Goal: Task Accomplishment & Management: Complete application form

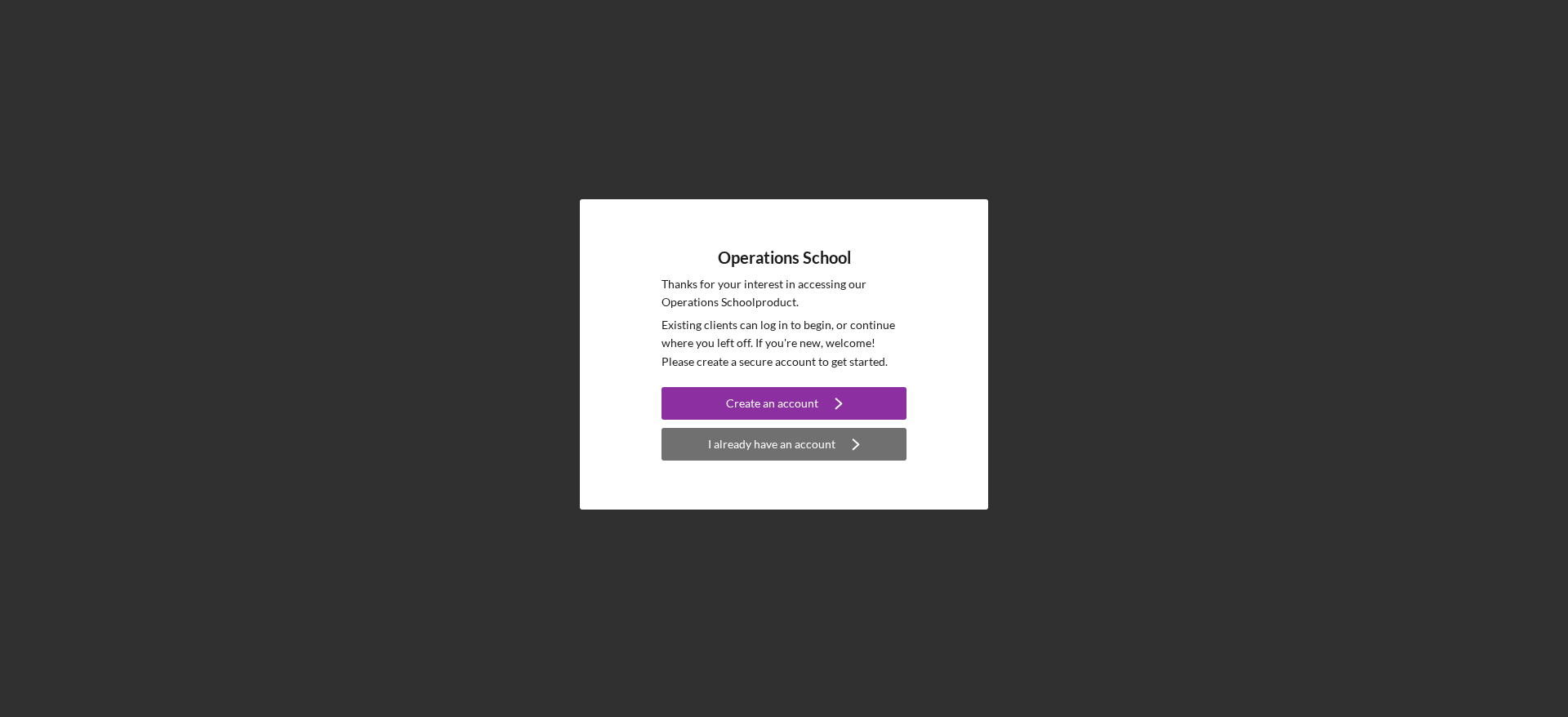
click at [782, 444] on div "I already have an account" at bounding box center [771, 444] width 127 height 33
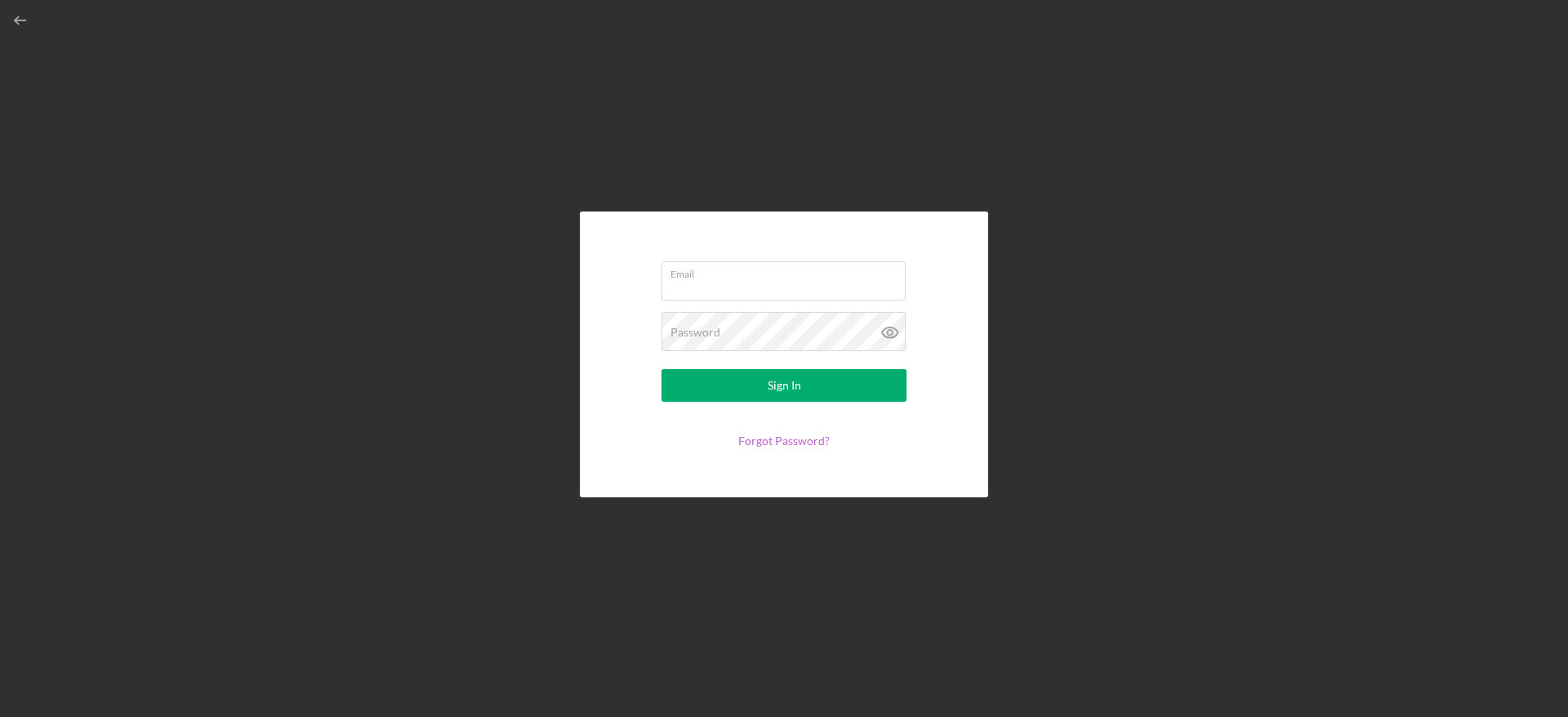
type input "[EMAIL_ADDRESS][DOMAIN_NAME]"
click at [888, 332] on icon at bounding box center [889, 332] width 5 height 5
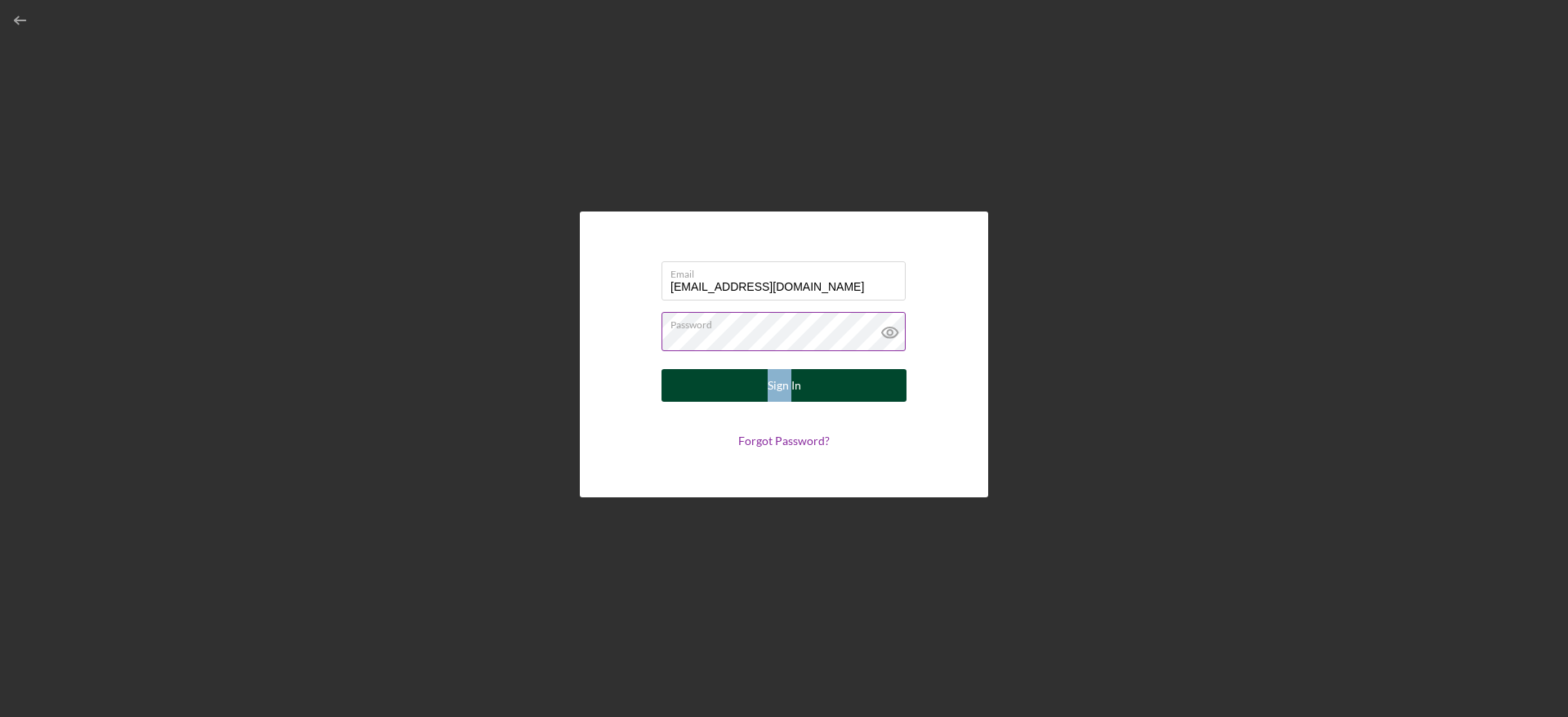
click at [755, 390] on button "Sign In" at bounding box center [784, 385] width 245 height 33
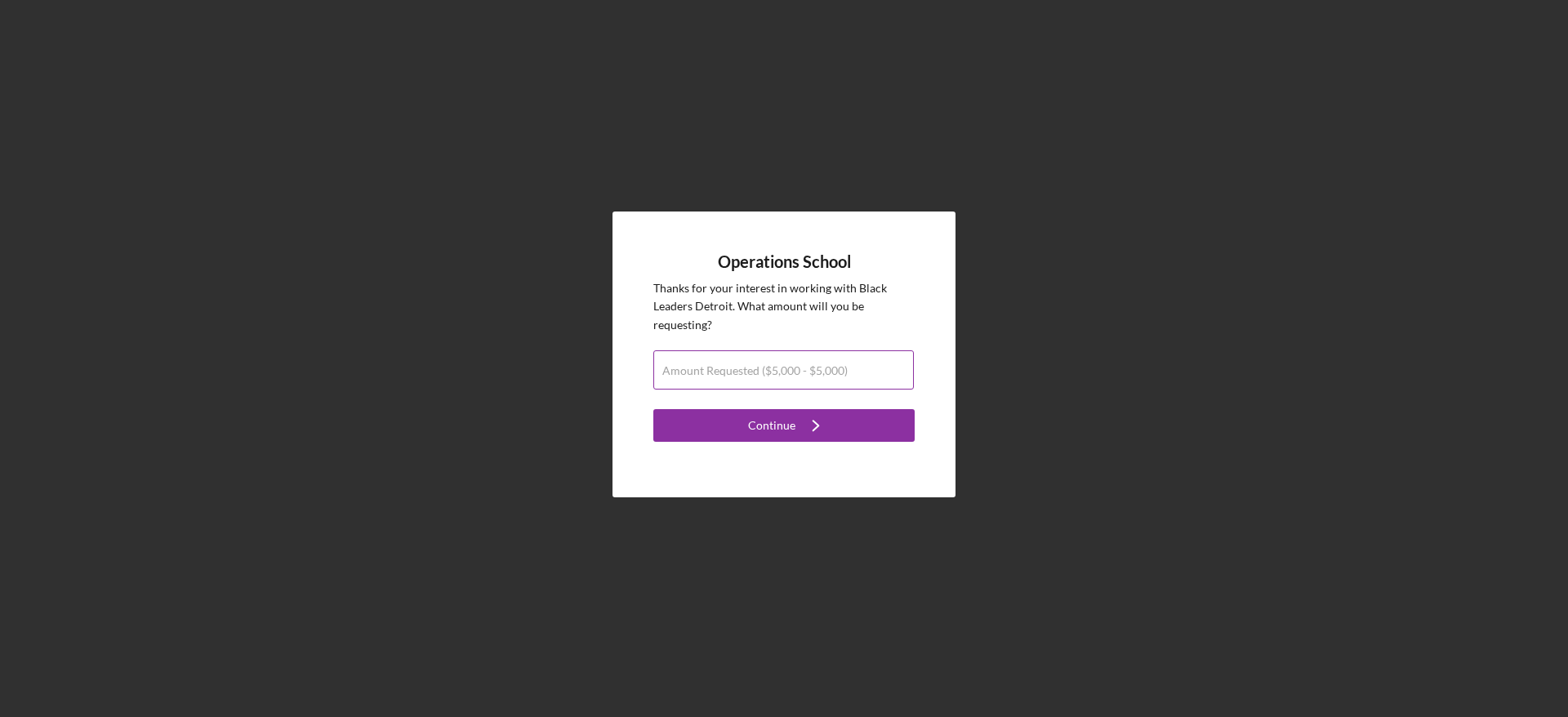
click at [684, 365] on label "Amount Requested ($5,000 - $5,000)" at bounding box center [755, 371] width 186 height 13
click at [684, 365] on input "Amount Requested ($5,000 - $5,000)" at bounding box center [783, 370] width 260 height 39
type input "$5,000"
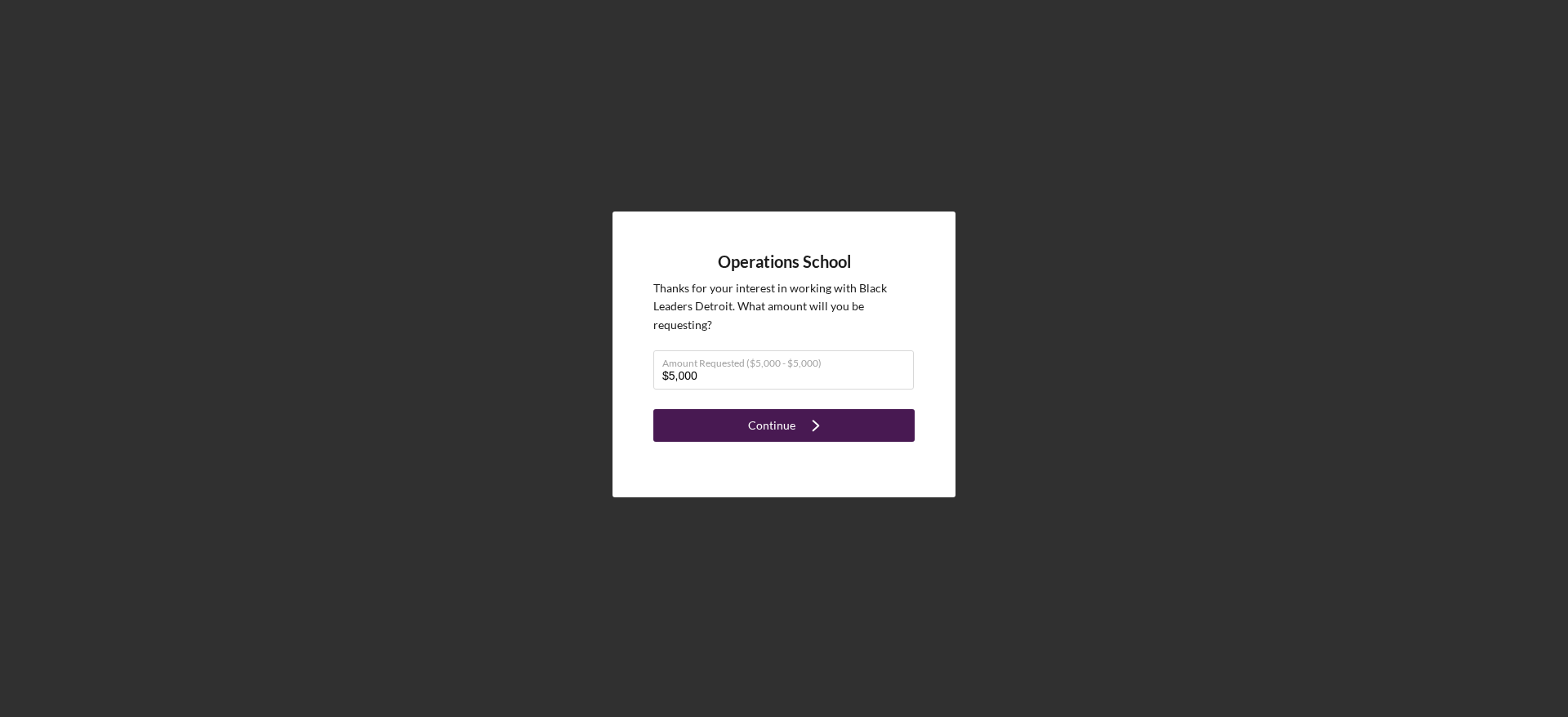
click at [754, 424] on div "Continue" at bounding box center [771, 425] width 47 height 33
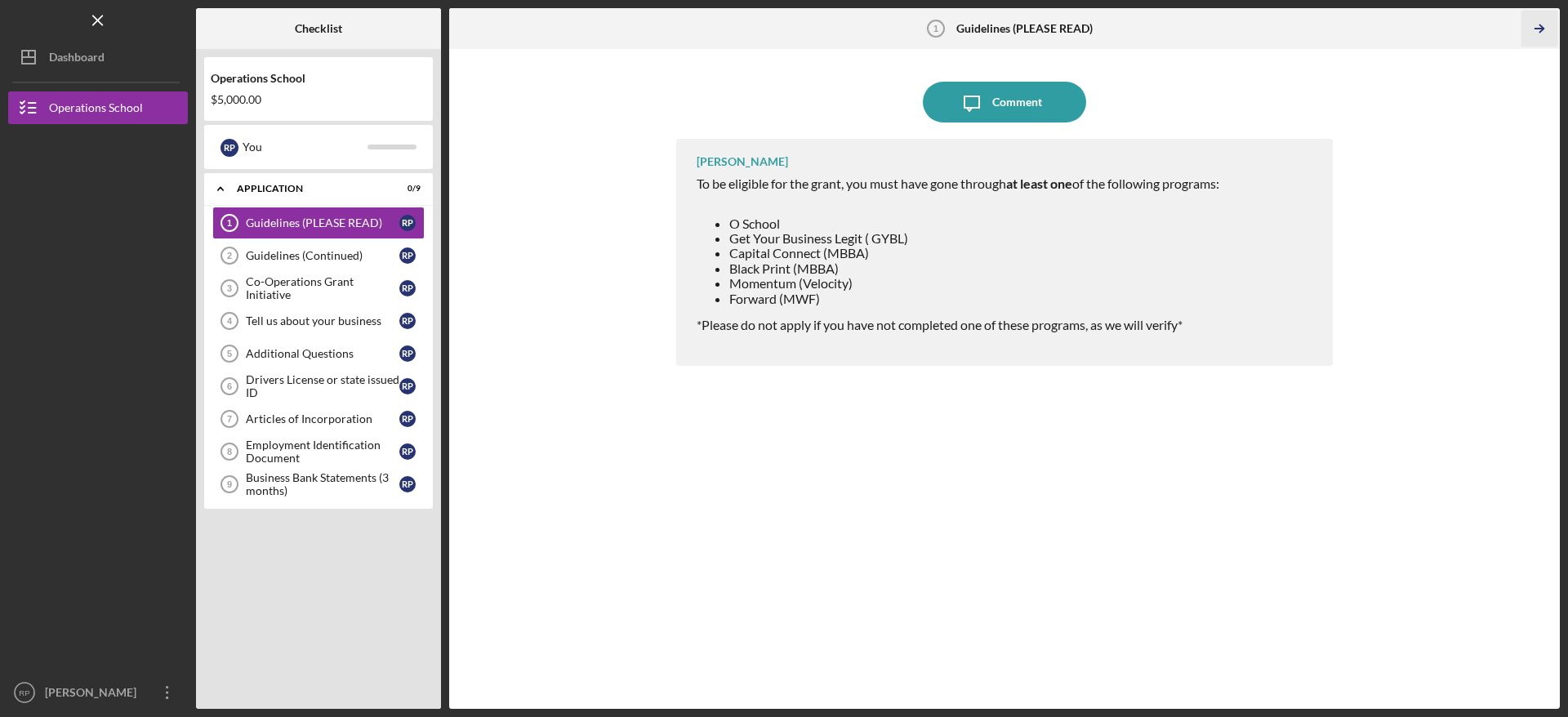
click at [1542, 31] on polyline "button" at bounding box center [1541, 29] width 4 height 7
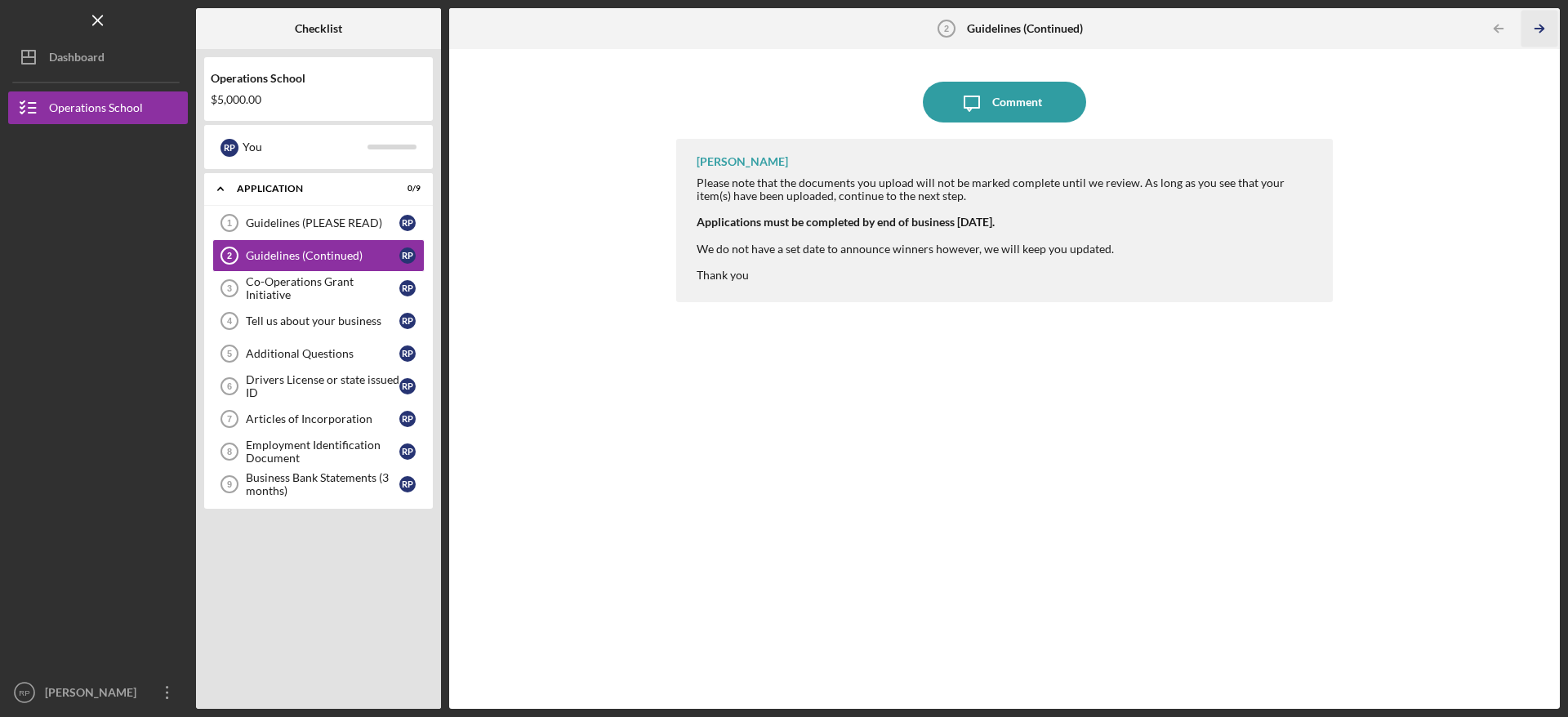
click at [1539, 32] on icon "Icon/Table Pagination Arrow" at bounding box center [1539, 29] width 37 height 37
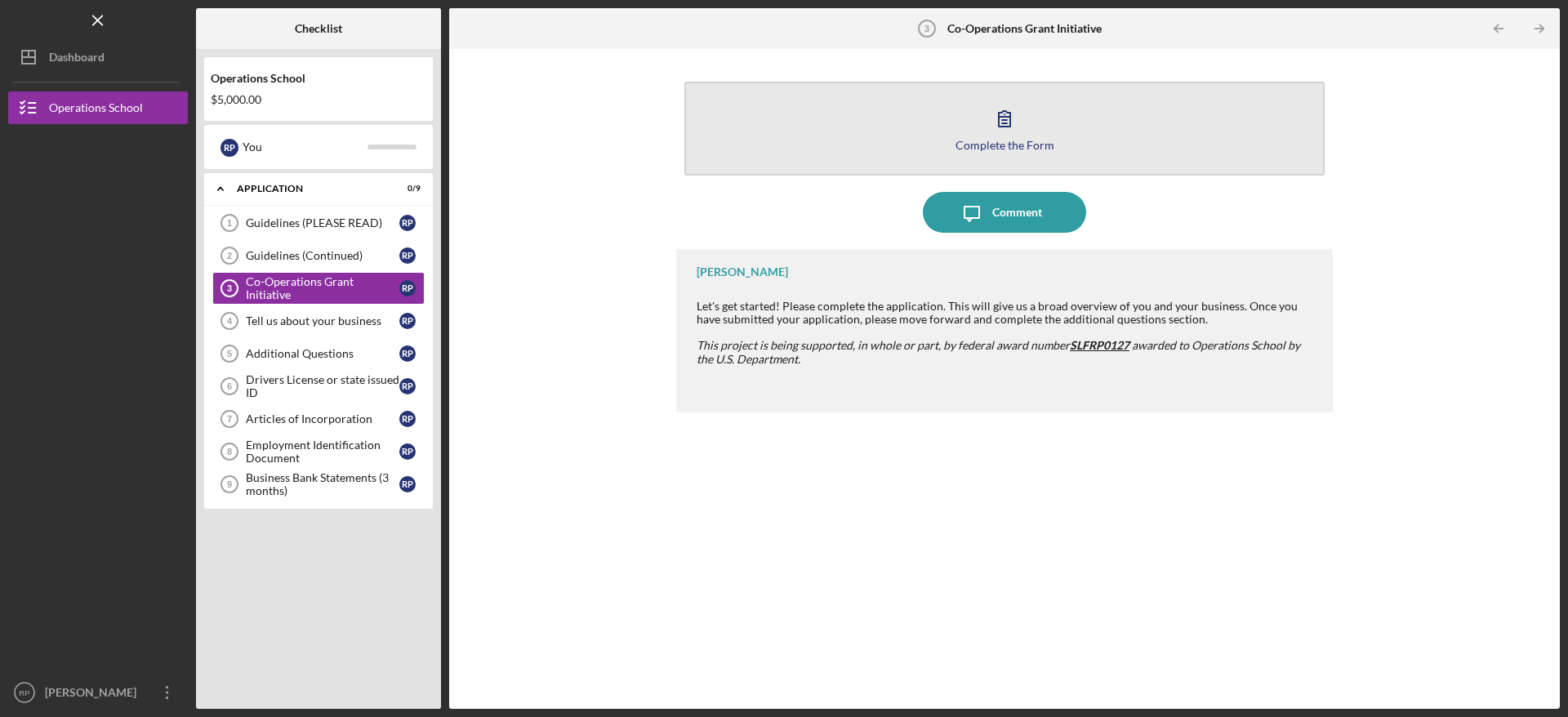
click at [1045, 148] on div "Complete the Form" at bounding box center [1005, 144] width 98 height 12
